Goal: Transaction & Acquisition: Download file/media

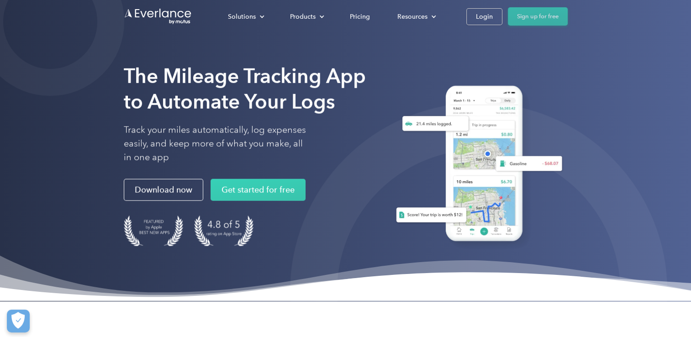
click at [537, 14] on link "Sign up for free" at bounding box center [538, 16] width 60 height 18
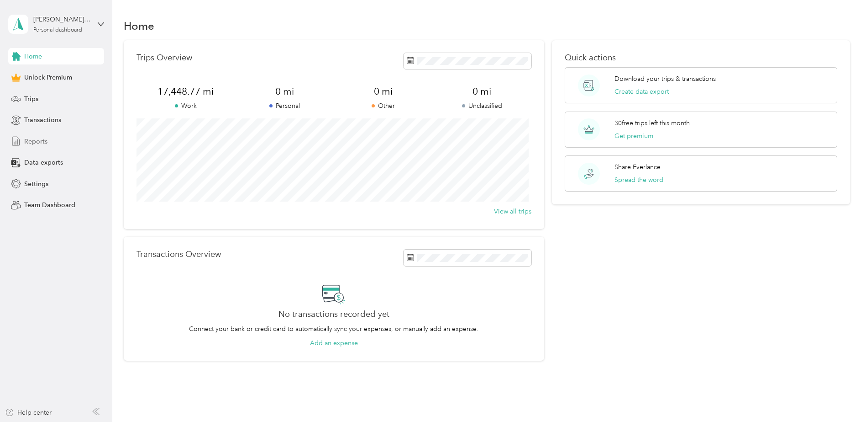
click at [37, 142] on span "Reports" at bounding box center [35, 142] width 23 height 10
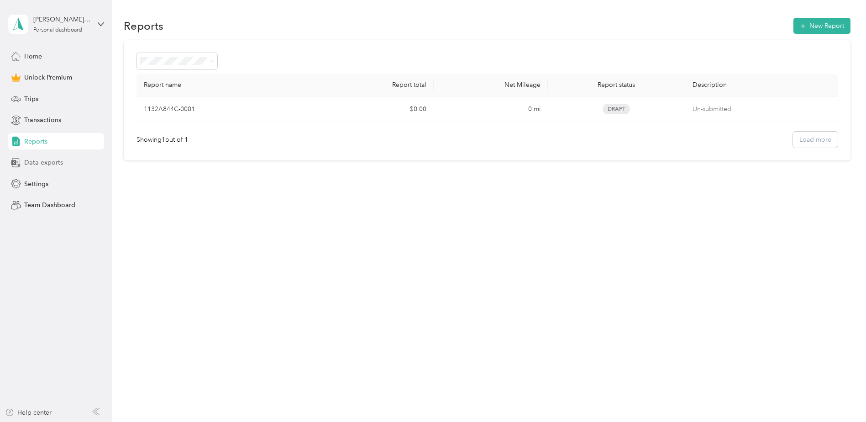
click at [47, 164] on span "Data exports" at bounding box center [43, 163] width 39 height 10
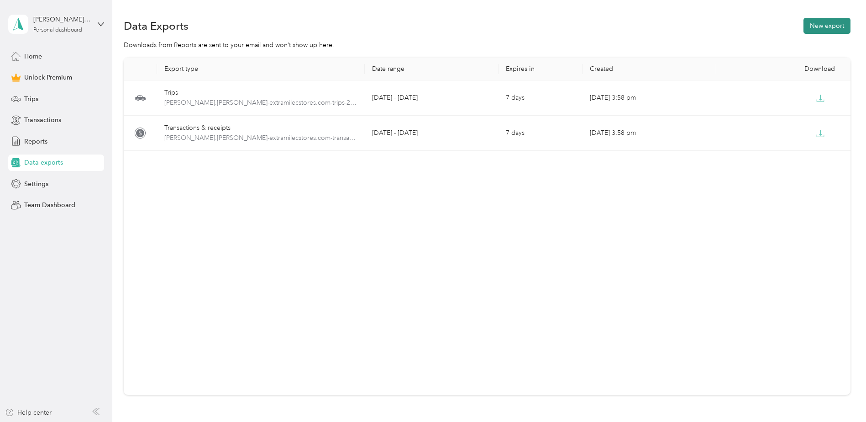
click at [813, 31] on button "New export" at bounding box center [827, 26] width 47 height 16
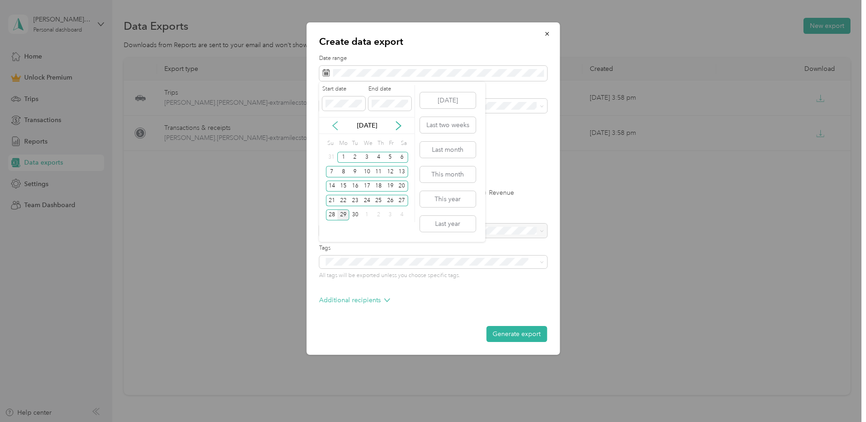
click at [333, 125] on icon at bounding box center [335, 125] width 5 height 8
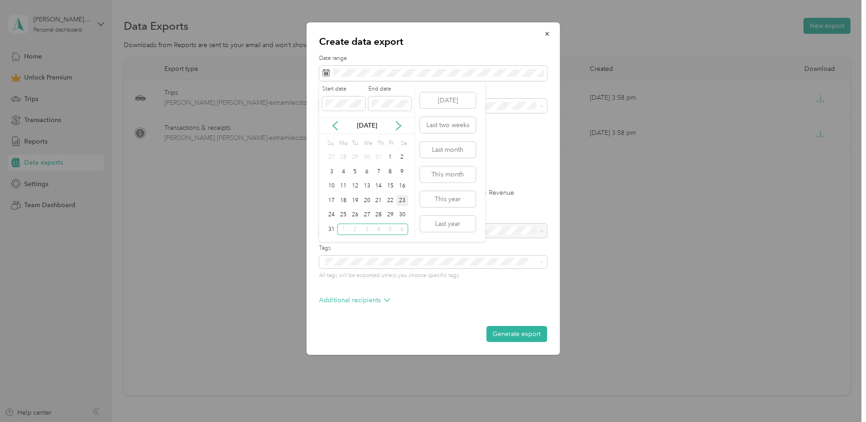
click at [403, 200] on div "23" at bounding box center [402, 200] width 12 height 11
click at [397, 125] on icon at bounding box center [398, 125] width 9 height 9
click at [391, 185] on div "19" at bounding box center [391, 185] width 12 height 11
click at [519, 335] on button "Generate export" at bounding box center [516, 334] width 61 height 16
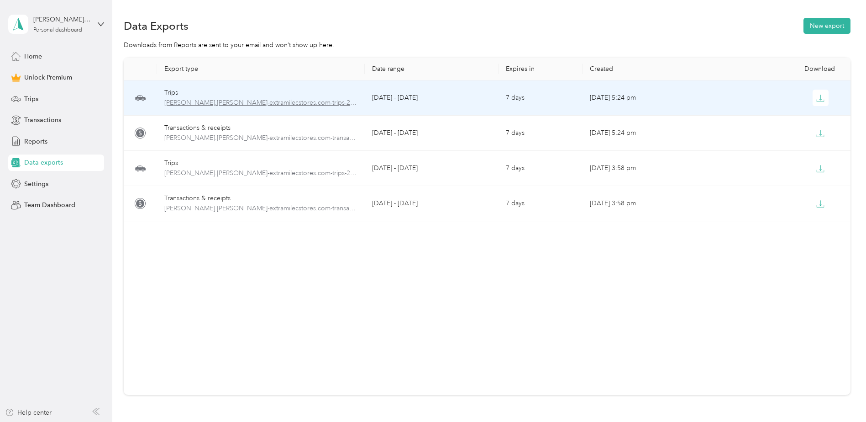
click at [288, 101] on span "[PERSON_NAME].[PERSON_NAME]-extramilecstores.com-trips-2025-08-23-2025-09-19.xl…" at bounding box center [260, 103] width 193 height 10
click at [322, 104] on span "[PERSON_NAME].[PERSON_NAME]-extramilecstores.com-trips-2025-08-23-2025-09-19.xl…" at bounding box center [260, 103] width 193 height 10
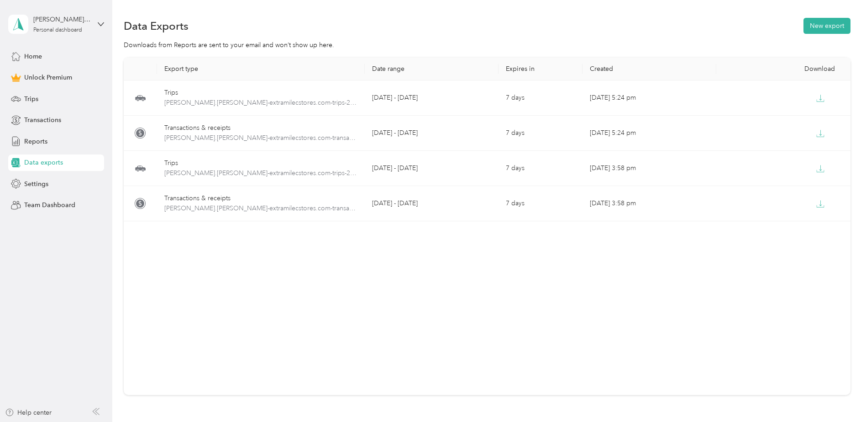
click at [565, 25] on div "Data Exports New export" at bounding box center [487, 25] width 727 height 19
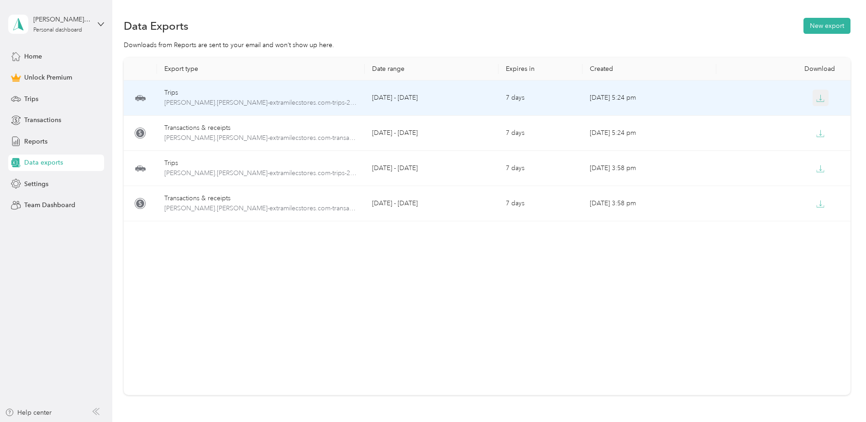
click at [820, 99] on icon "button" at bounding box center [821, 97] width 3 height 5
